Goal: Information Seeking & Learning: Learn about a topic

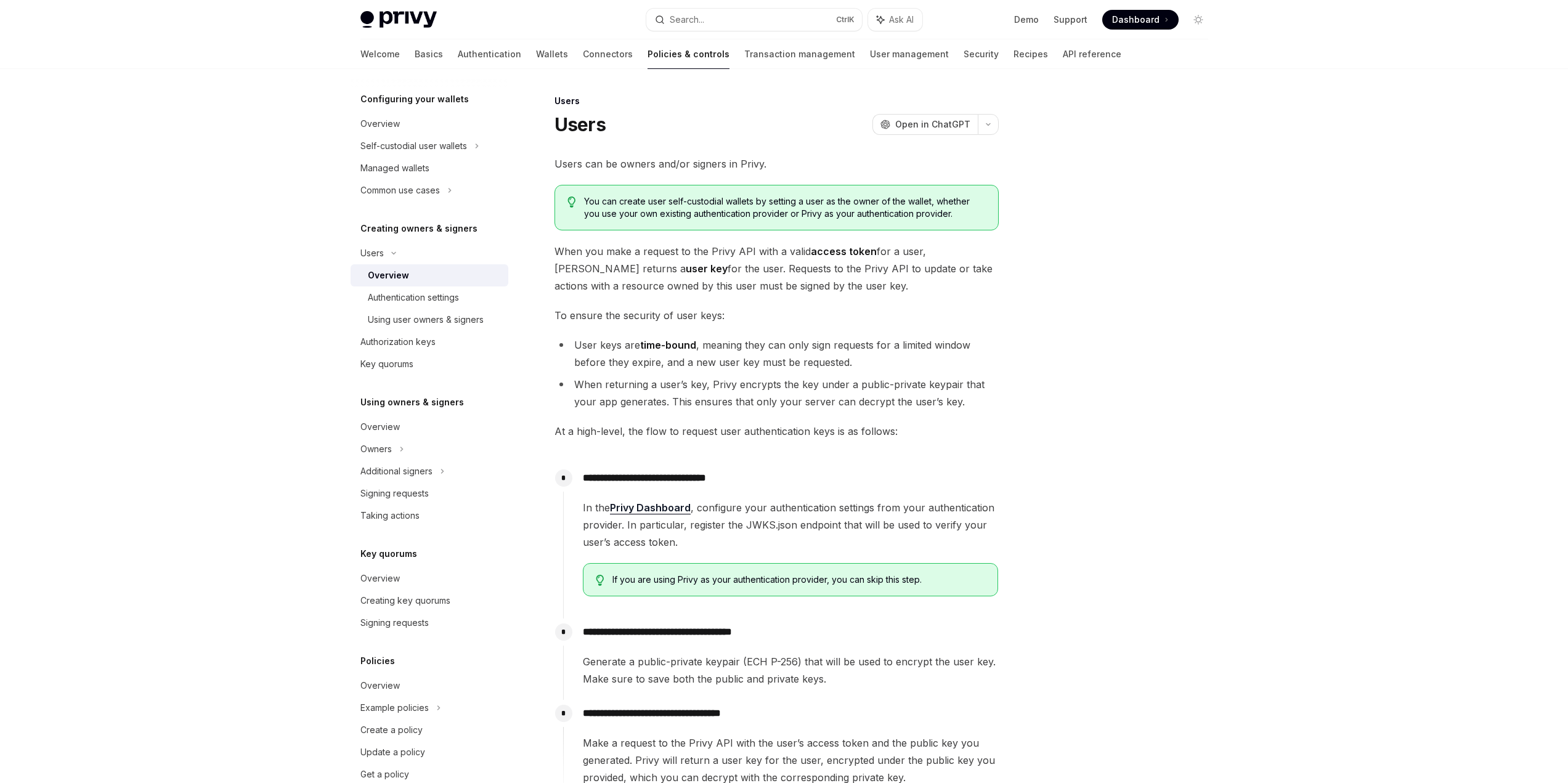
scroll to position [28, 0]
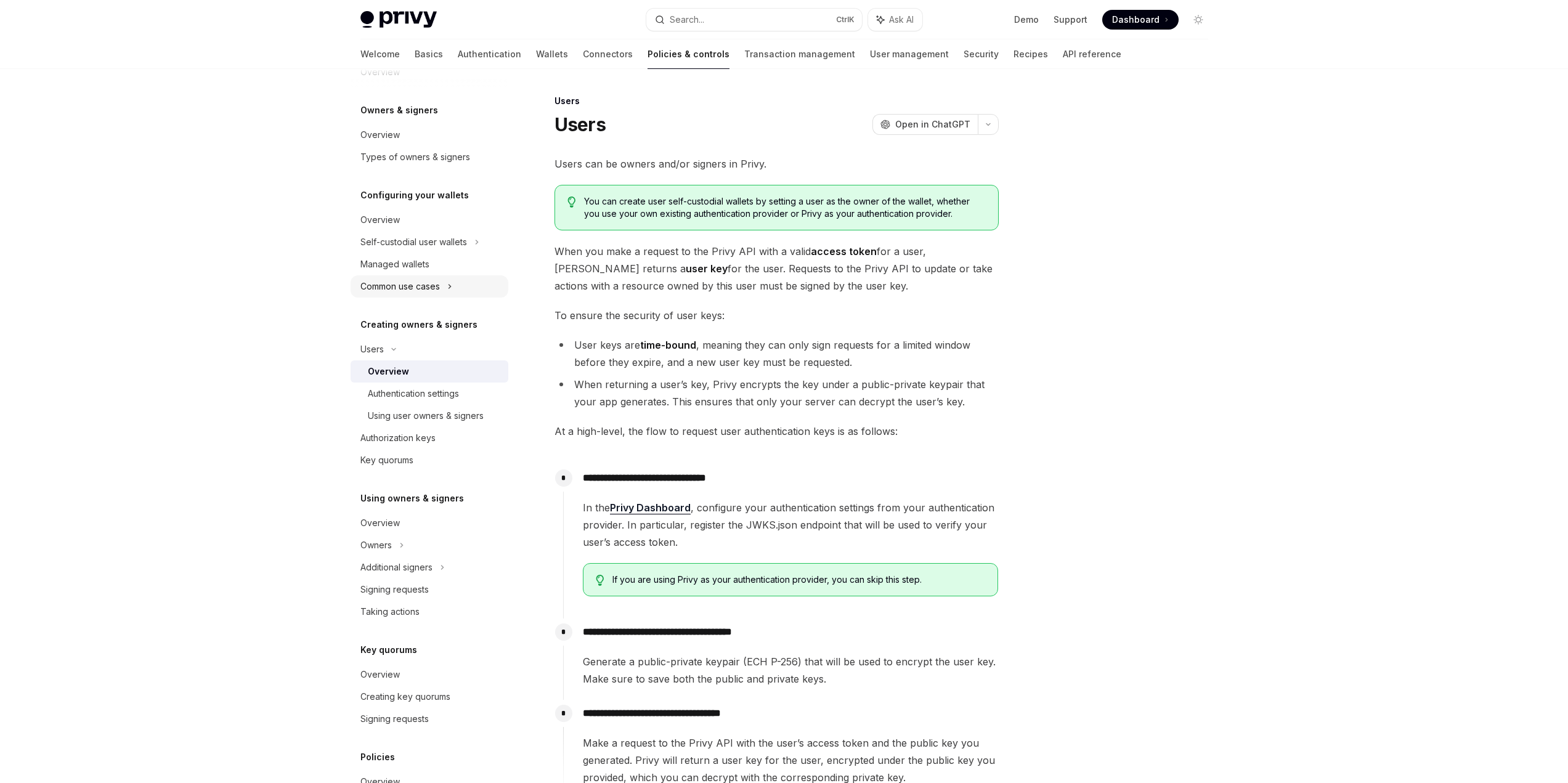
click at [417, 290] on div "Common use cases" at bounding box center [400, 287] width 80 height 15
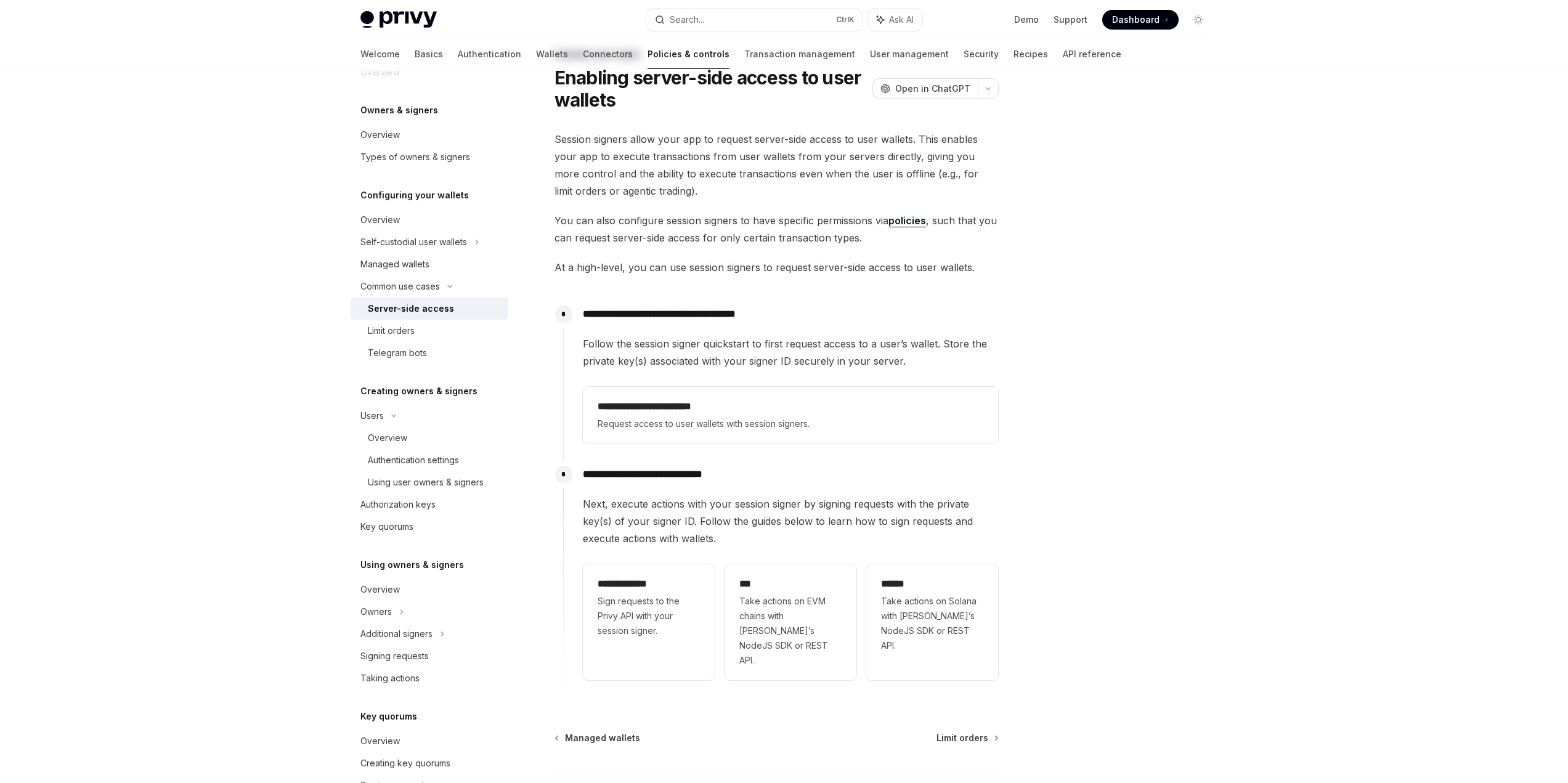
scroll to position [129, 0]
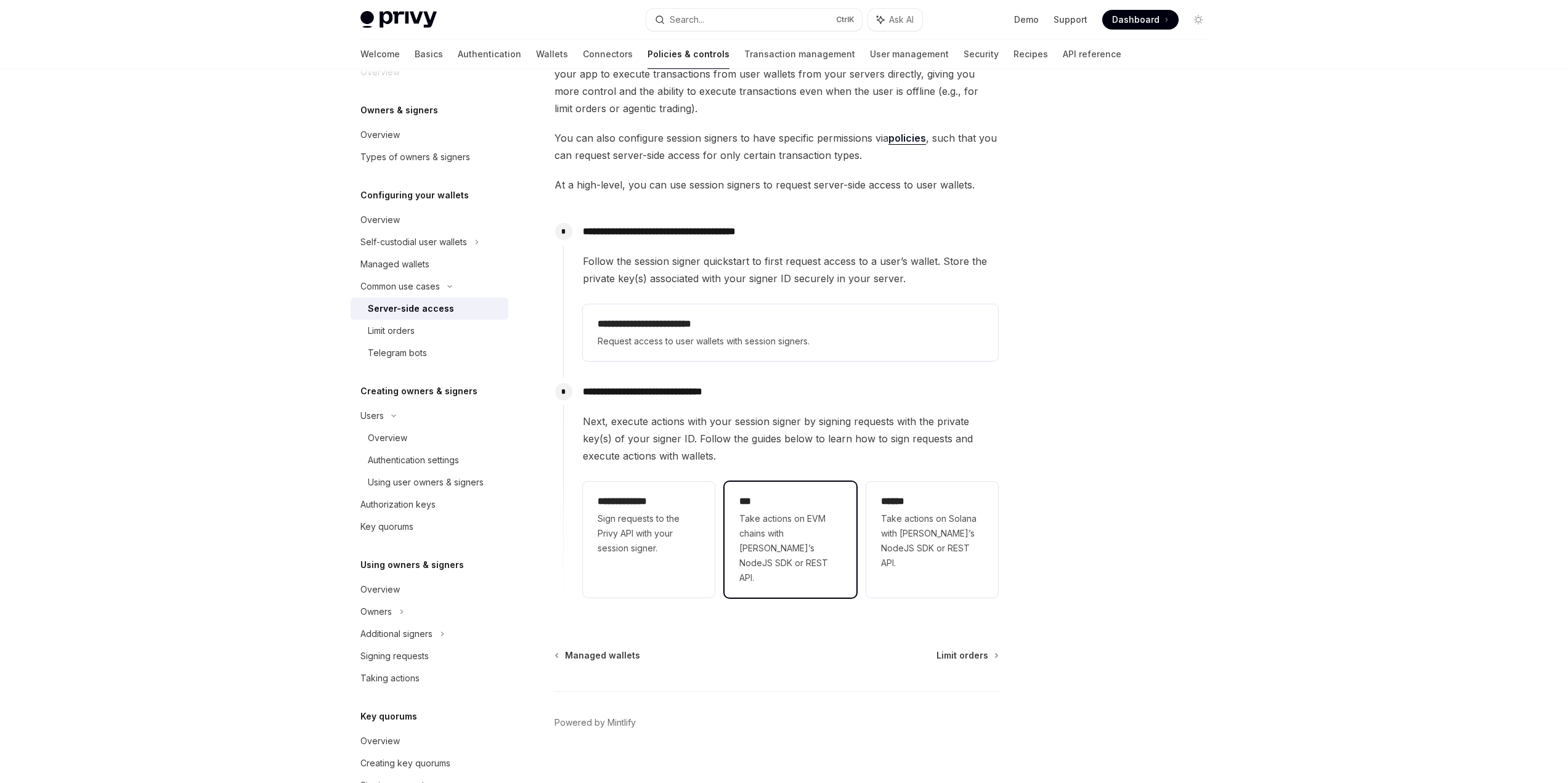
click at [778, 534] on span "Take actions on EVM chains with [PERSON_NAME]’s NodeJS SDK or REST API." at bounding box center [790, 548] width 102 height 74
type textarea "*"
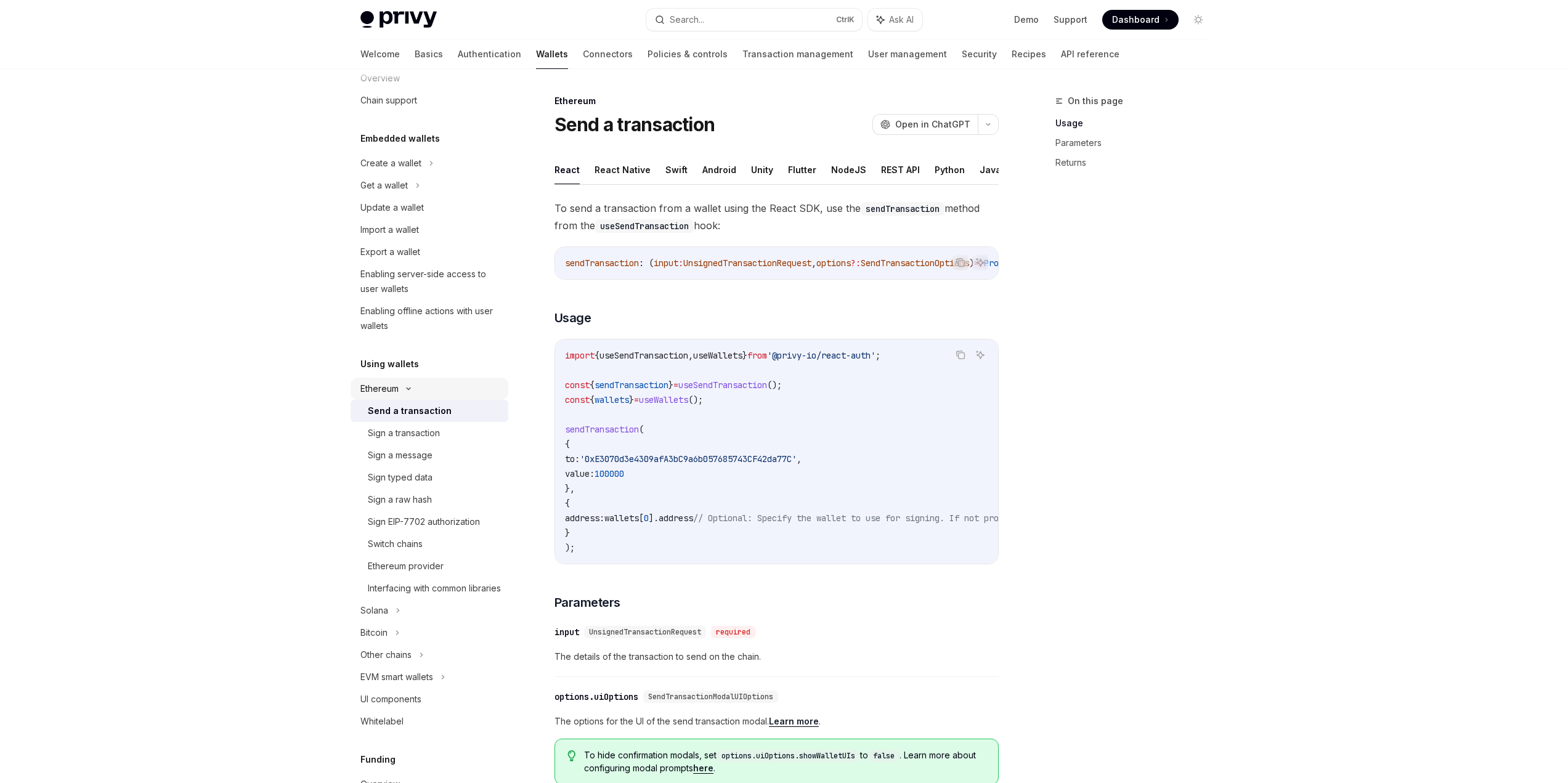
click at [391, 171] on div "Ethereum" at bounding box center [391, 163] width 61 height 15
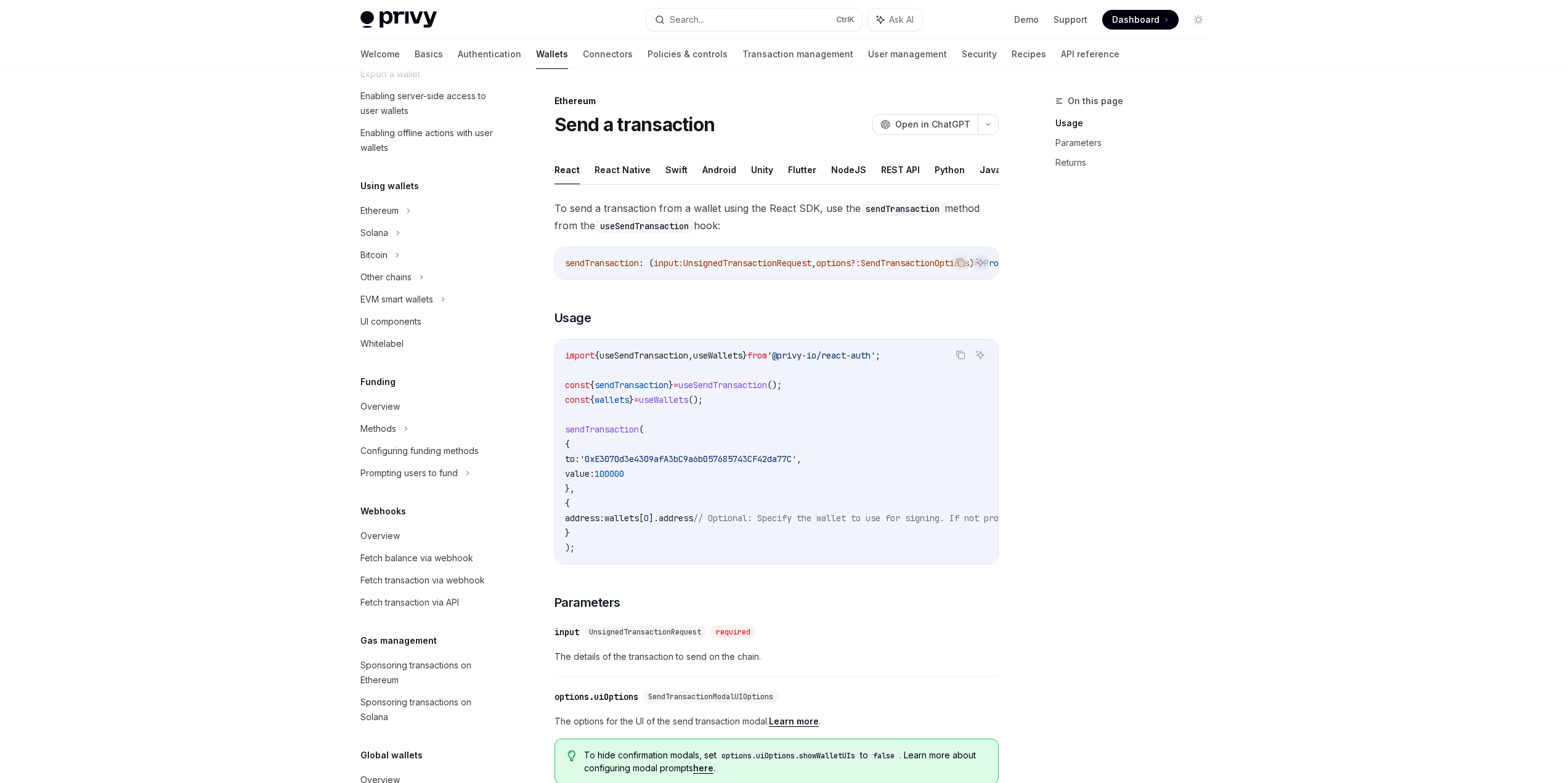
scroll to position [213, 0]
